Goal: Task Accomplishment & Management: Use online tool/utility

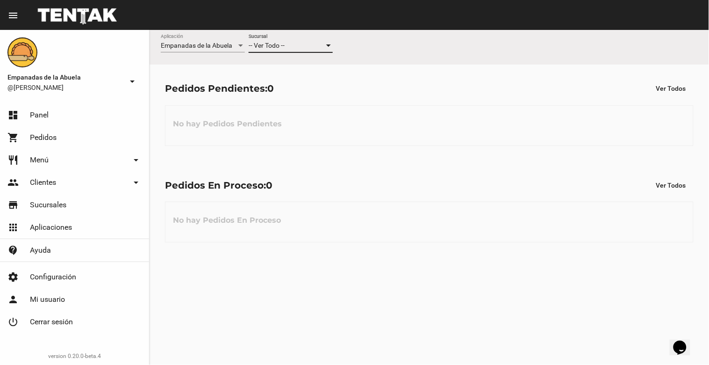
click at [297, 45] on div "-- Ver Todo --" at bounding box center [287, 45] width 76 height 7
click at [301, 80] on span "Lomas de Zamora" at bounding box center [291, 85] width 84 height 20
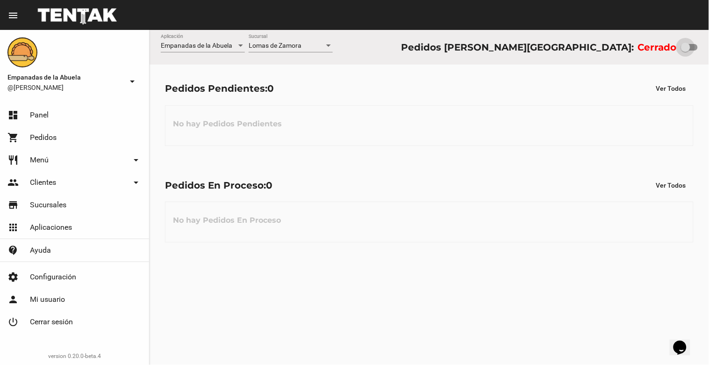
click at [686, 49] on div at bounding box center [685, 47] width 9 height 9
click at [686, 50] on input "checkbox" at bounding box center [685, 50] width 0 height 0
checkbox input "true"
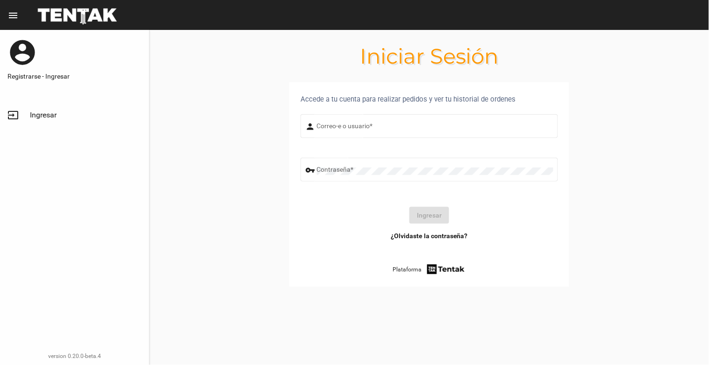
type input "[EMAIL_ADDRESS][DOMAIN_NAME]"
click at [668, 364] on div "Iniciar Sesión Accede a tu cuenta para realizar pedidos y ver tu historial de o…" at bounding box center [429, 197] width 559 height 335
click at [466, 304] on section "Accede a tu cuenta para realizar pedidos y ver tu historial de ordenes person […" at bounding box center [429, 195] width 559 height 227
click at [430, 214] on button "Ingresar" at bounding box center [429, 215] width 40 height 17
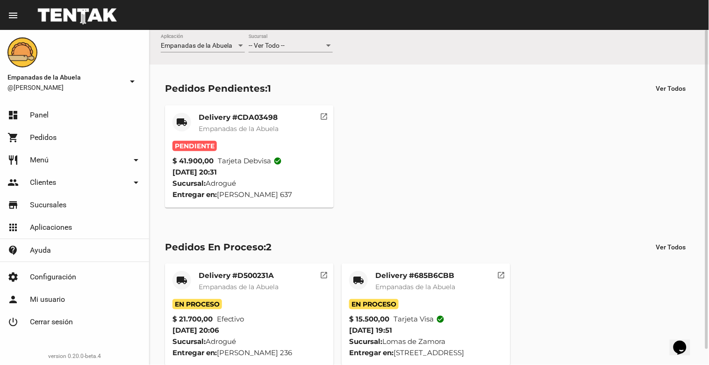
click at [283, 41] on div "-- Ver Todo -- Sucursal" at bounding box center [291, 43] width 84 height 18
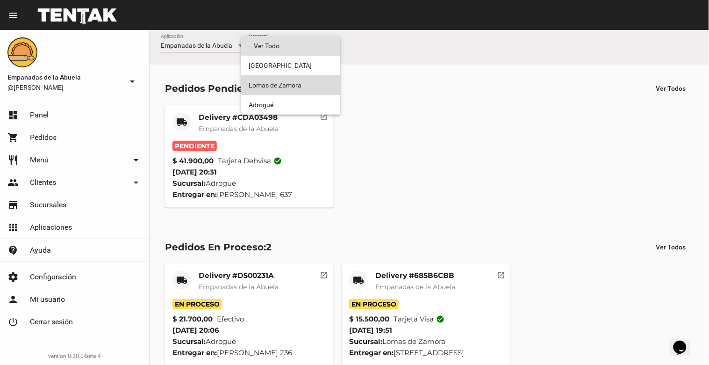
click at [279, 80] on span "Lomas de Zamora" at bounding box center [291, 85] width 84 height 20
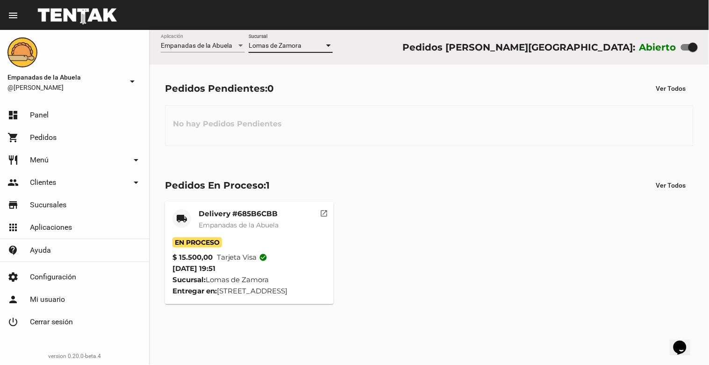
click at [213, 227] on span "Empanadas de la Abuela" at bounding box center [239, 225] width 80 height 8
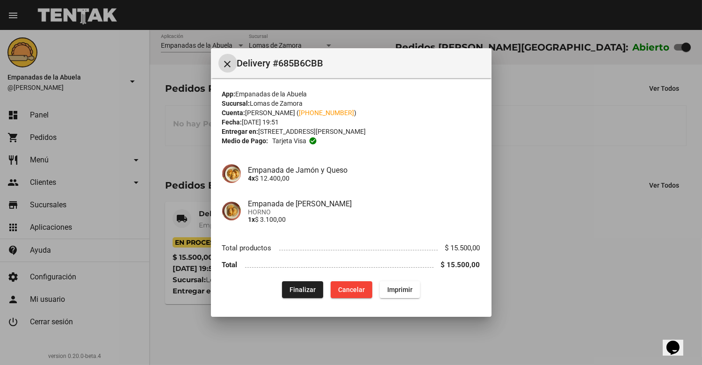
click at [301, 284] on button "Finalizar" at bounding box center [302, 289] width 41 height 17
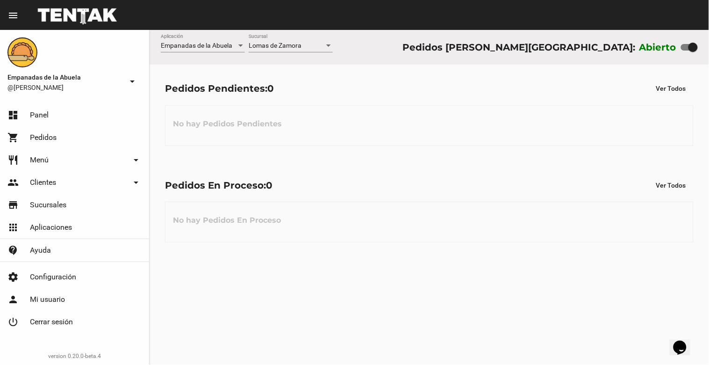
click at [450, 185] on div "Pedidos En Proceso: 0 Ver Todos" at bounding box center [429, 185] width 529 height 17
